Goal: Information Seeking & Learning: Learn about a topic

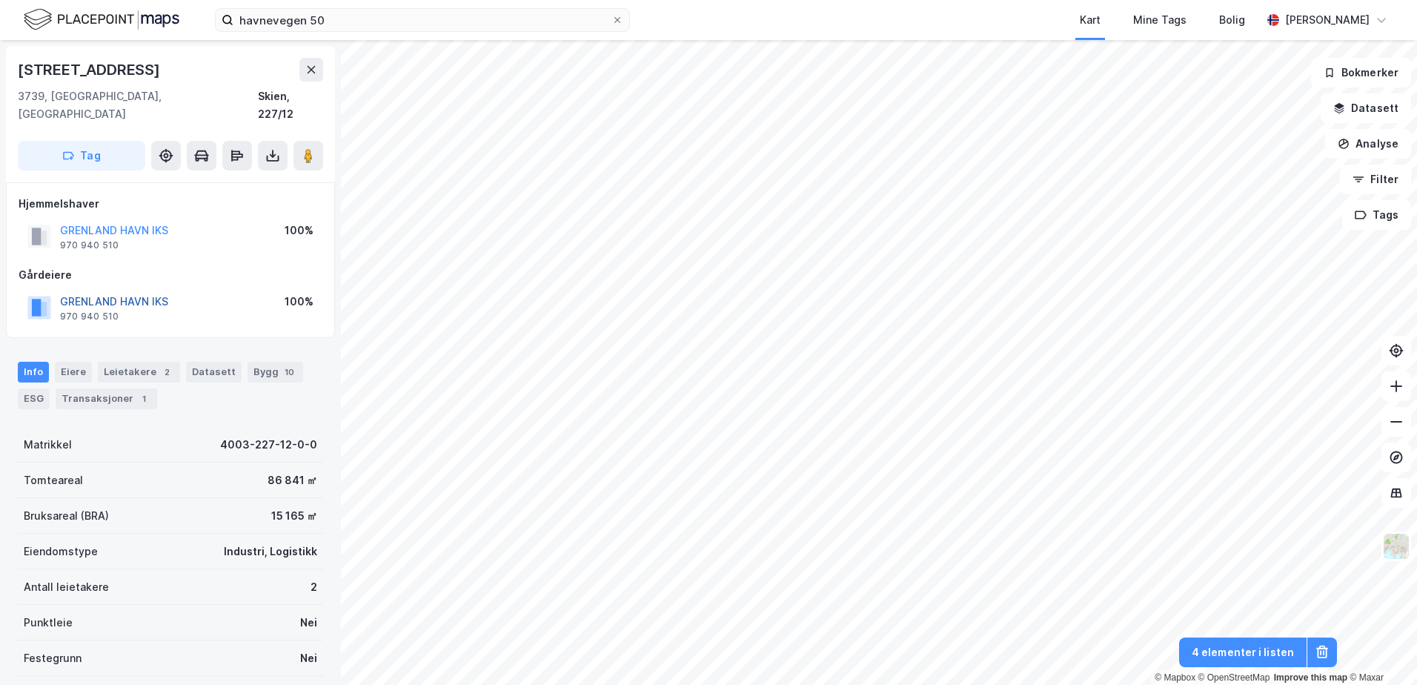
click at [0, 0] on button "GRENLAND HAVN IKS" at bounding box center [0, 0] width 0 height 0
